Goal: Information Seeking & Learning: Learn about a topic

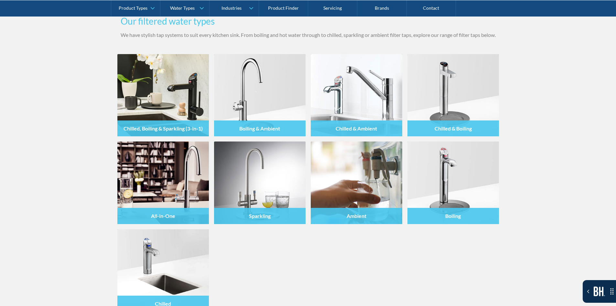
scroll to position [762, 0]
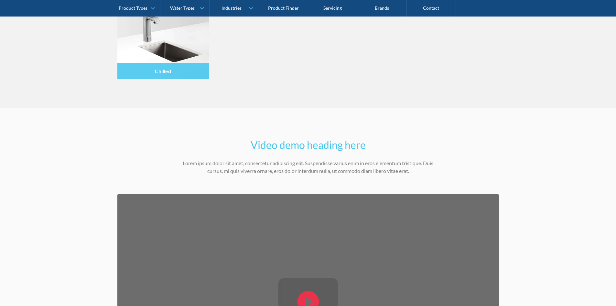
scroll to position [793, 0]
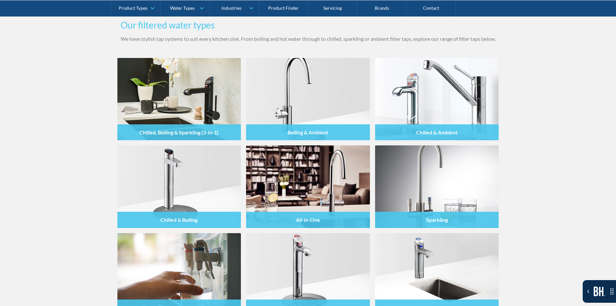
scroll to position [761, 0]
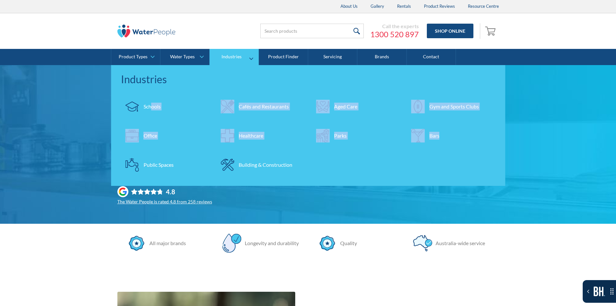
drag, startPoint x: 450, startPoint y: 160, endPoint x: 151, endPoint y: 99, distance: 305.7
click at [151, 99] on div "Schools Cafés and Restaurants Aged Care Gym and Sports Clubs Office Healthcare …" at bounding box center [308, 138] width 381 height 87
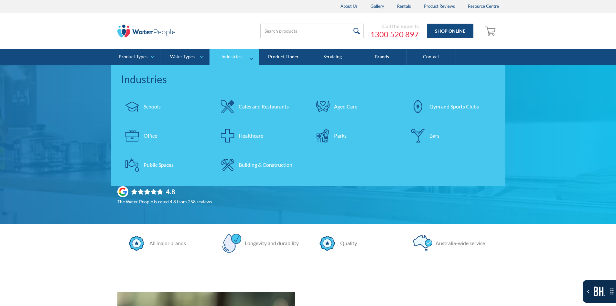
click at [138, 91] on nav "Industries Schools Cafés and Restaurants Aged Care Gym and Sports Clubs Office …" at bounding box center [308, 125] width 394 height 121
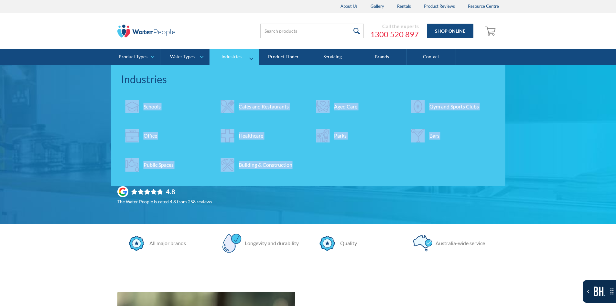
drag, startPoint x: 126, startPoint y: 94, endPoint x: 314, endPoint y: 173, distance: 204.1
click at [314, 173] on nav "Industries Schools Cafés and Restaurants Aged Care Gym and Sports Clubs Office …" at bounding box center [308, 125] width 394 height 121
click at [225, 52] on link "Industries" at bounding box center [234, 57] width 49 height 16
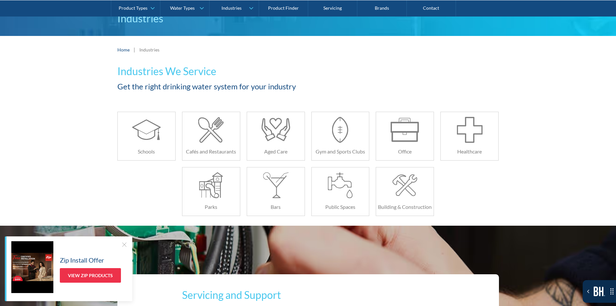
scroll to position [65, 0]
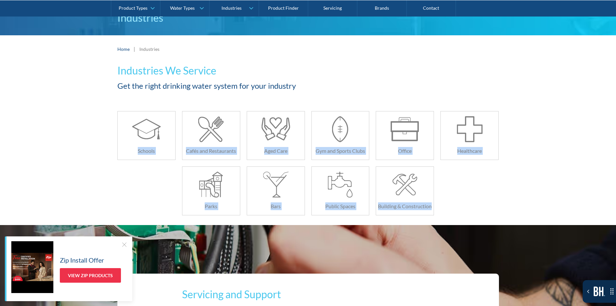
drag, startPoint x: 89, startPoint y: 131, endPoint x: 442, endPoint y: 206, distance: 360.3
click at [442, 206] on div "Industries We Service Get the right drinking water system for your industry Sch…" at bounding box center [308, 144] width 616 height 162
copy div "Schools Cafés and Restaurants Aged Care Gym and Sports Clubs Office Healthcare …"
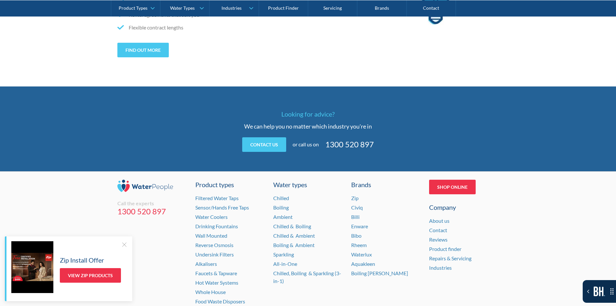
scroll to position [490, 0]
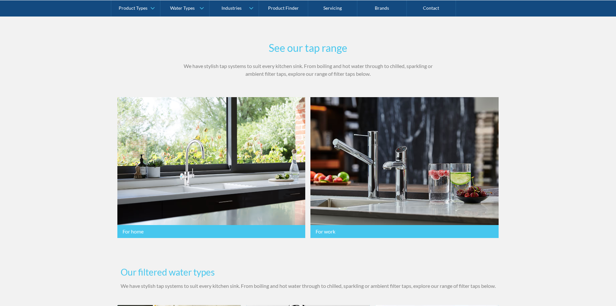
scroll to position [439, 0]
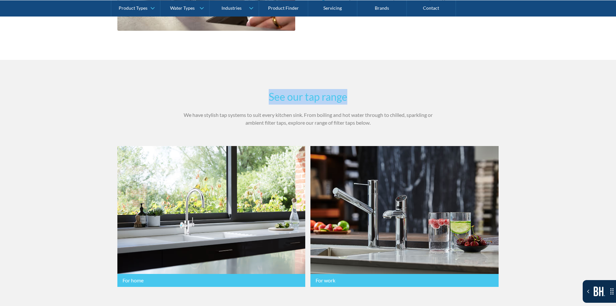
drag, startPoint x: 263, startPoint y: 100, endPoint x: 346, endPoint y: 91, distance: 83.6
click at [346, 91] on h2 "See our tap range" at bounding box center [308, 97] width 252 height 16
copy h2 "See our tap range"
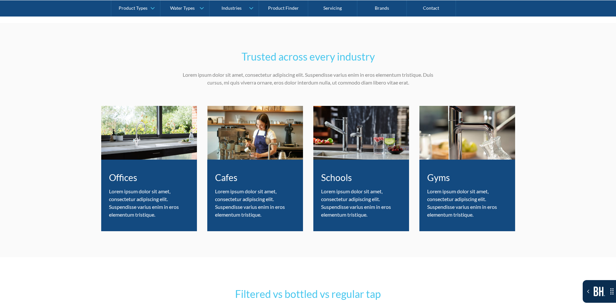
scroll to position [1635, 0]
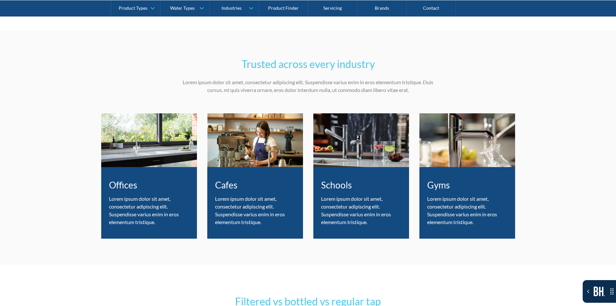
click at [210, 79] on p "Lorem ipsum dolor sit amet, consectetur adipiscing elit. Suspendisse varius eni…" at bounding box center [308, 86] width 252 height 16
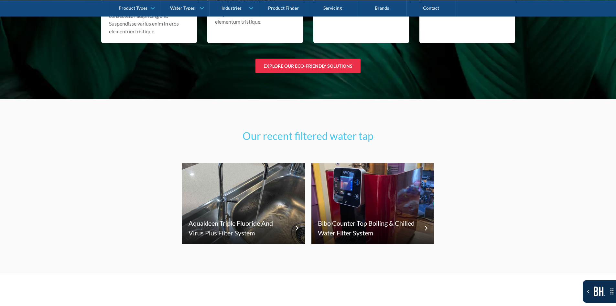
scroll to position [4190, 0]
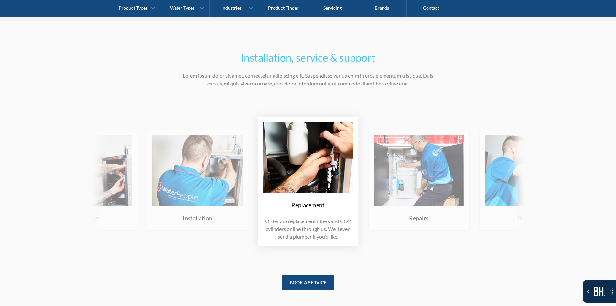
scroll to position [2918, 0]
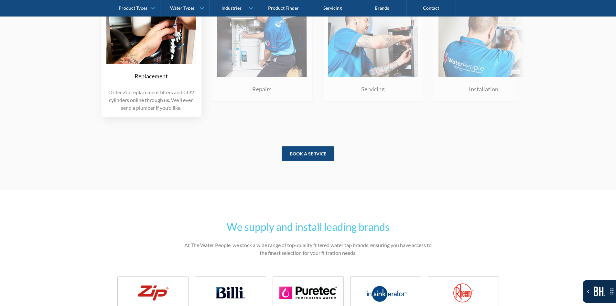
drag, startPoint x: 378, startPoint y: 104, endPoint x: 213, endPoint y: 103, distance: 164.6
click at [219, 99] on div "Repairs On the off chance that your Zip Water tap or filter breaks down, we’ll …" at bounding box center [262, 51] width 101 height 101
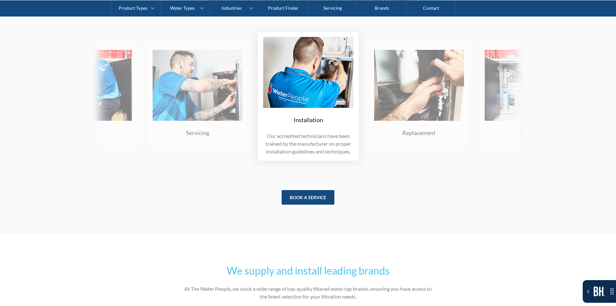
scroll to position [2853, 0]
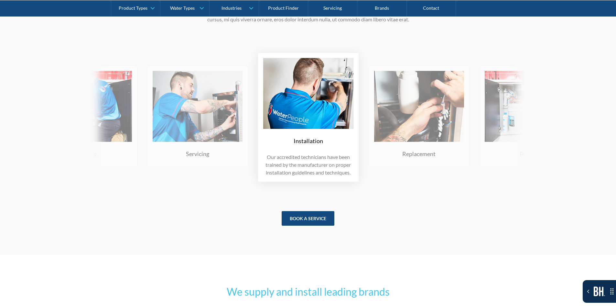
drag, startPoint x: 438, startPoint y: 131, endPoint x: 349, endPoint y: 129, distance: 88.6
click at [346, 130] on div "Replacement Order Zip replacement filters and CO2 cylinders online through us. …" at bounding box center [147, 117] width 1329 height 149
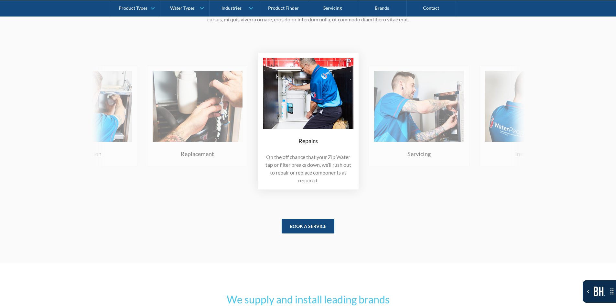
click at [531, 141] on div "Replacement Order Zip replacement filters and CO2 cylinders online through us. …" at bounding box center [308, 121] width 466 height 157
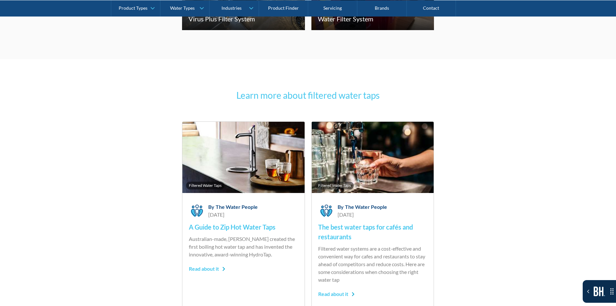
scroll to position [4323, 0]
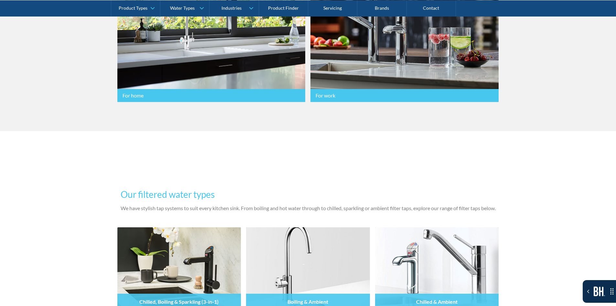
scroll to position [582, 0]
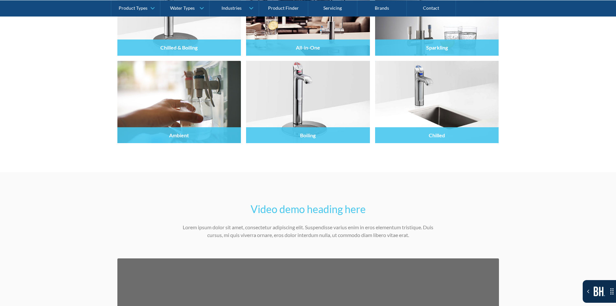
scroll to position [809, 0]
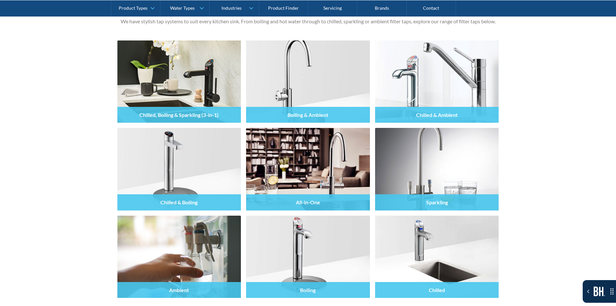
scroll to position [647, 0]
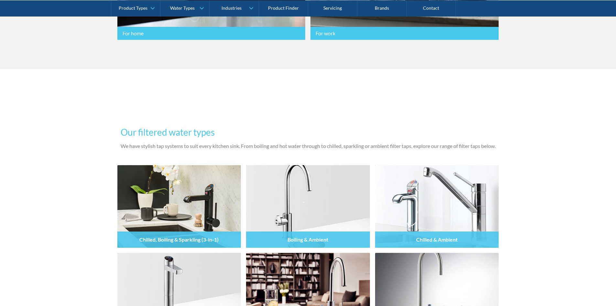
scroll to position [647, 0]
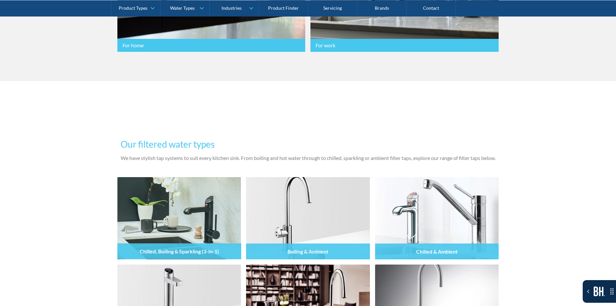
drag, startPoint x: 102, startPoint y: 189, endPoint x: 126, endPoint y: 187, distance: 24.4
click at [127, 187] on img at bounding box center [179, 218] width 124 height 82
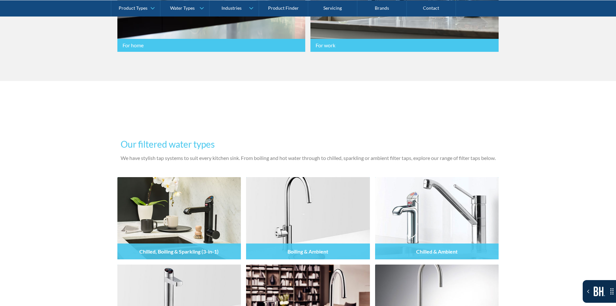
drag, startPoint x: 112, startPoint y: 173, endPoint x: 103, endPoint y: 166, distance: 11.0
click at [103, 166] on div "Our filtered water types We have stylish tap systems to suit every kitchen sink…" at bounding box center [308, 272] width 616 height 382
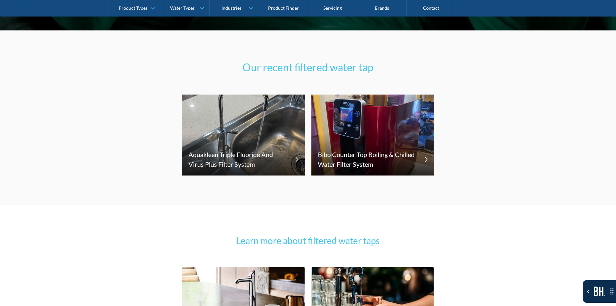
scroll to position [4232, 0]
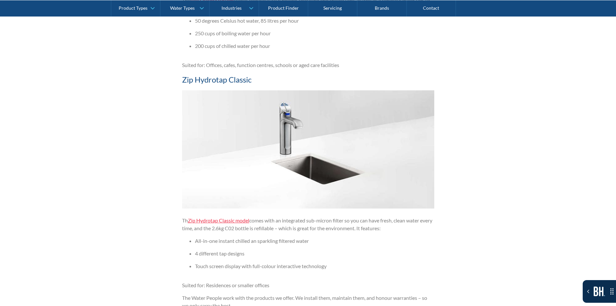
scroll to position [1585, 0]
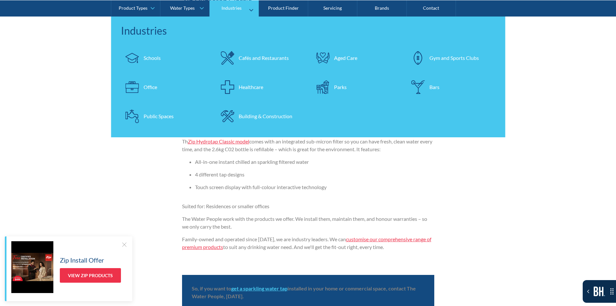
click at [223, 6] on div "Industries" at bounding box center [232, 7] width 20 height 5
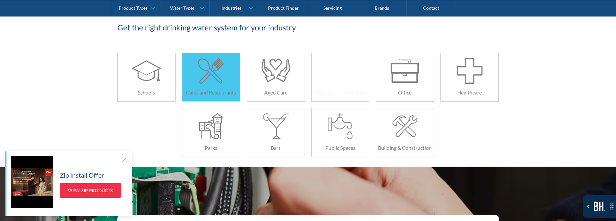
scroll to position [129, 0]
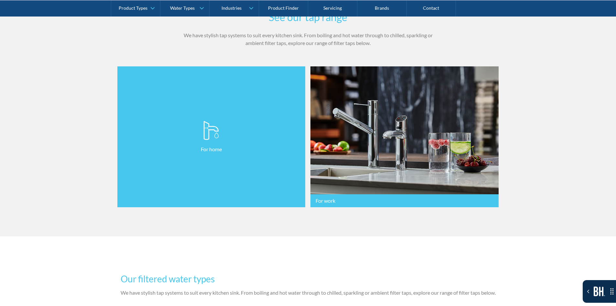
scroll to position [485, 0]
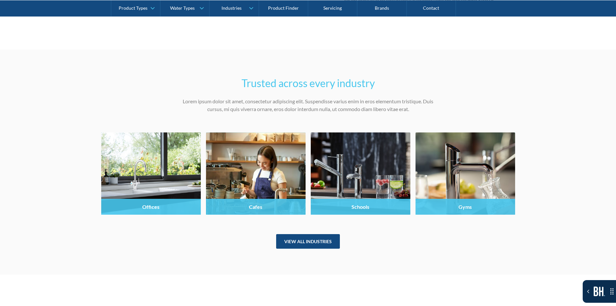
scroll to position [1649, 0]
